Goal: Task Accomplishment & Management: Manage account settings

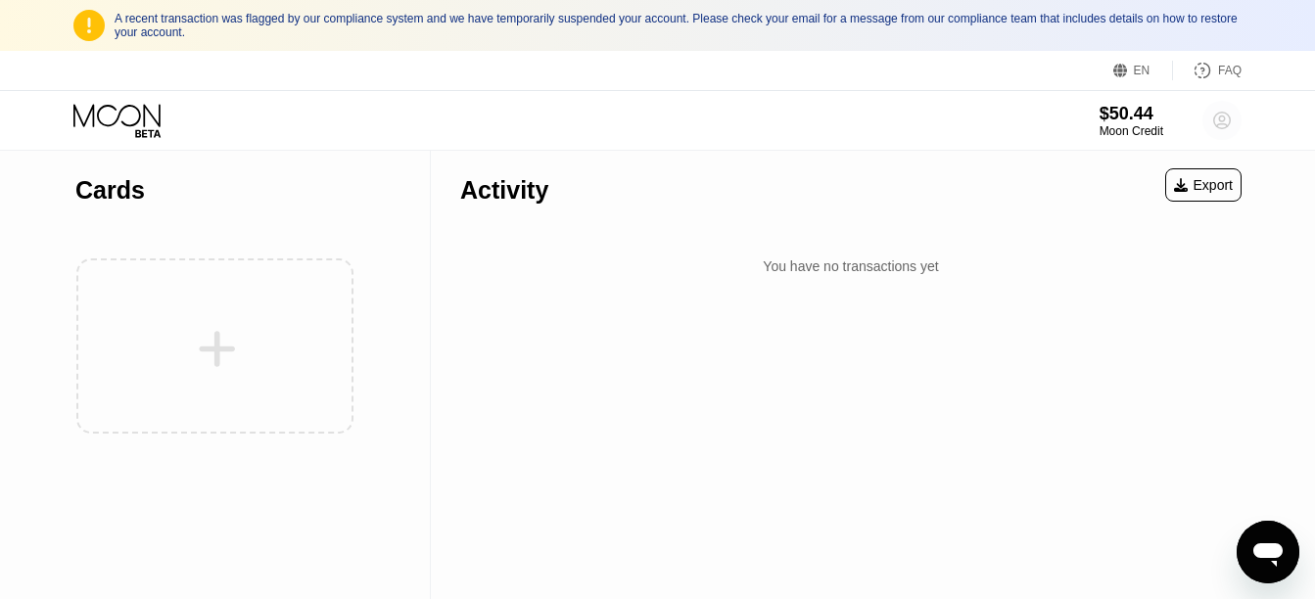
click at [1220, 119] on icon at bounding box center [1222, 120] width 11 height 11
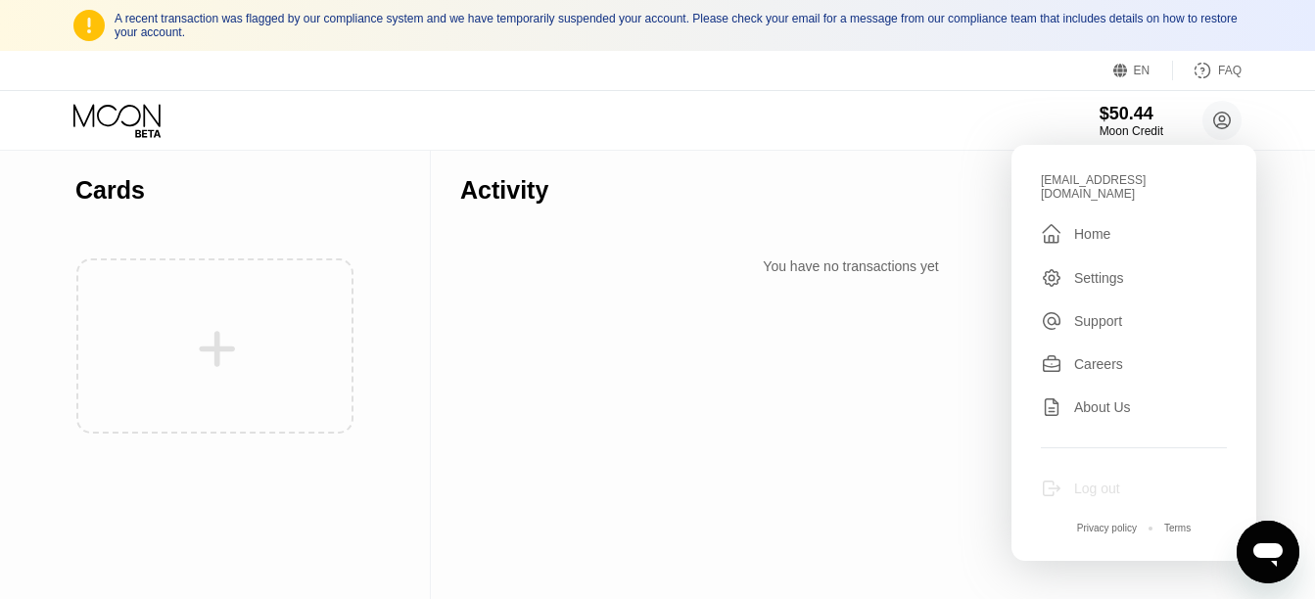
click at [1102, 481] on div "Log out" at bounding box center [1097, 489] width 46 height 16
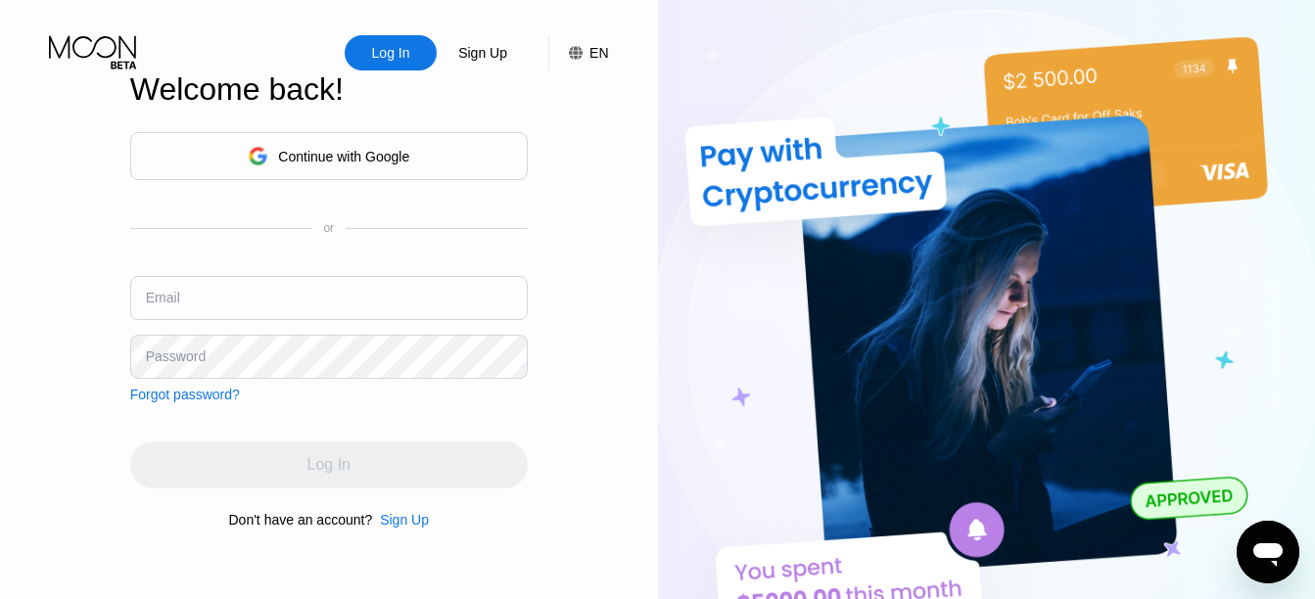
type input "[EMAIL_ADDRESS][DOMAIN_NAME]"
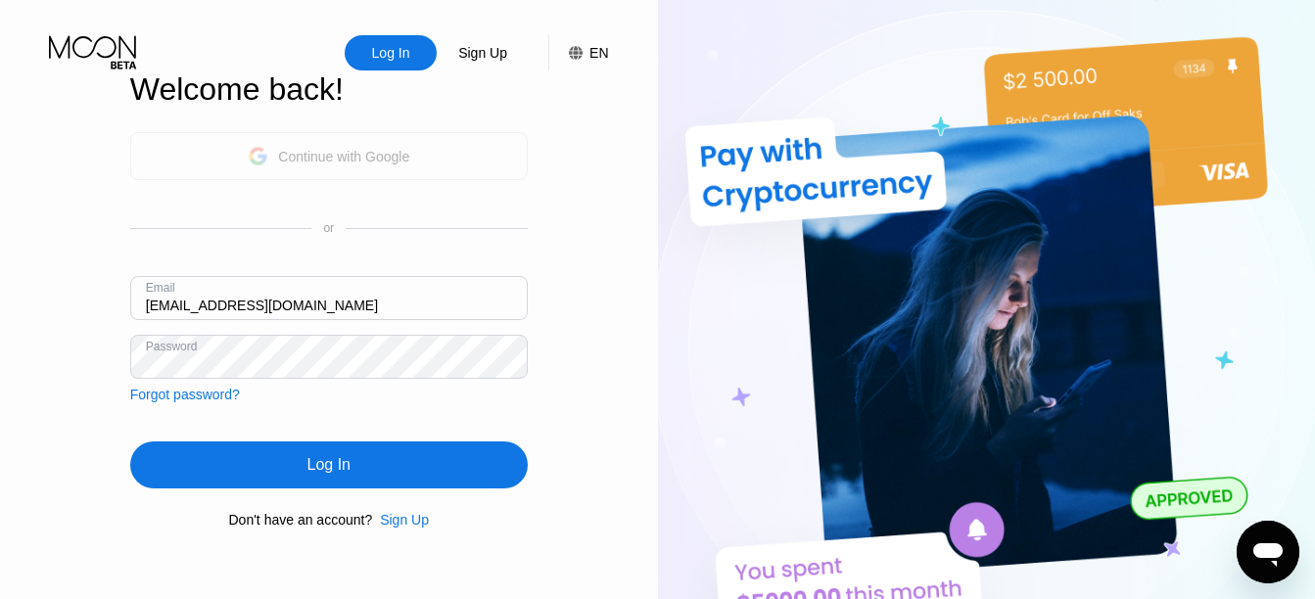
click at [360, 157] on div "Continue with Google" at bounding box center [343, 157] width 131 height 16
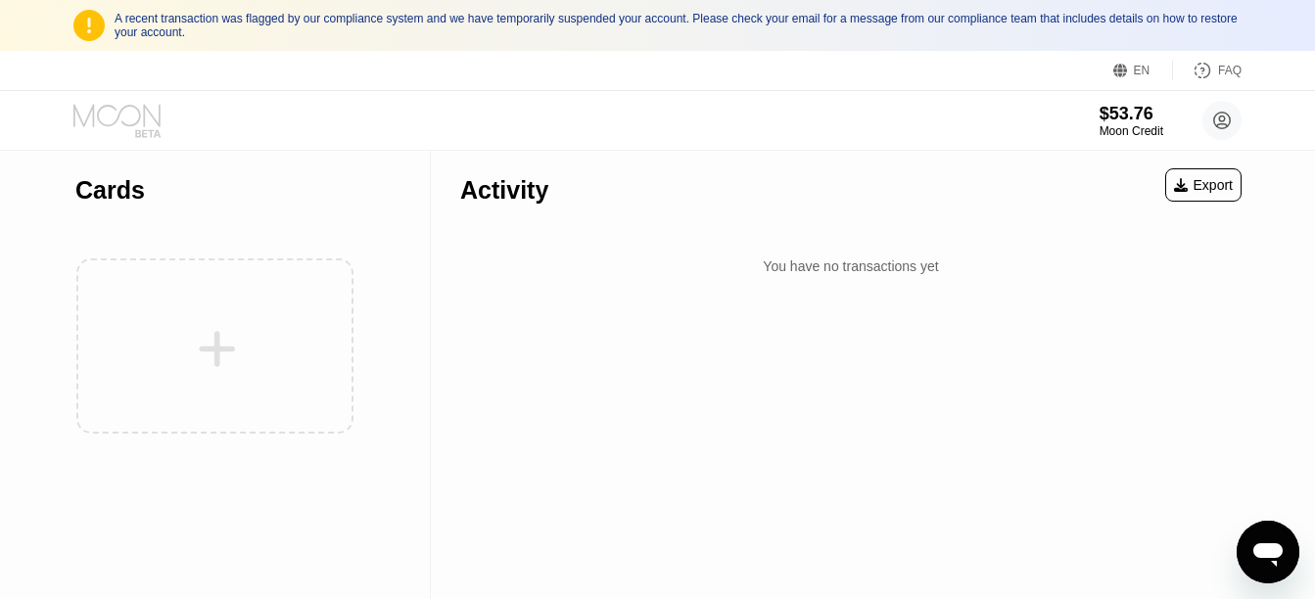
click at [104, 121] on icon at bounding box center [118, 121] width 91 height 34
